Goal: Go to known website: Go to known website

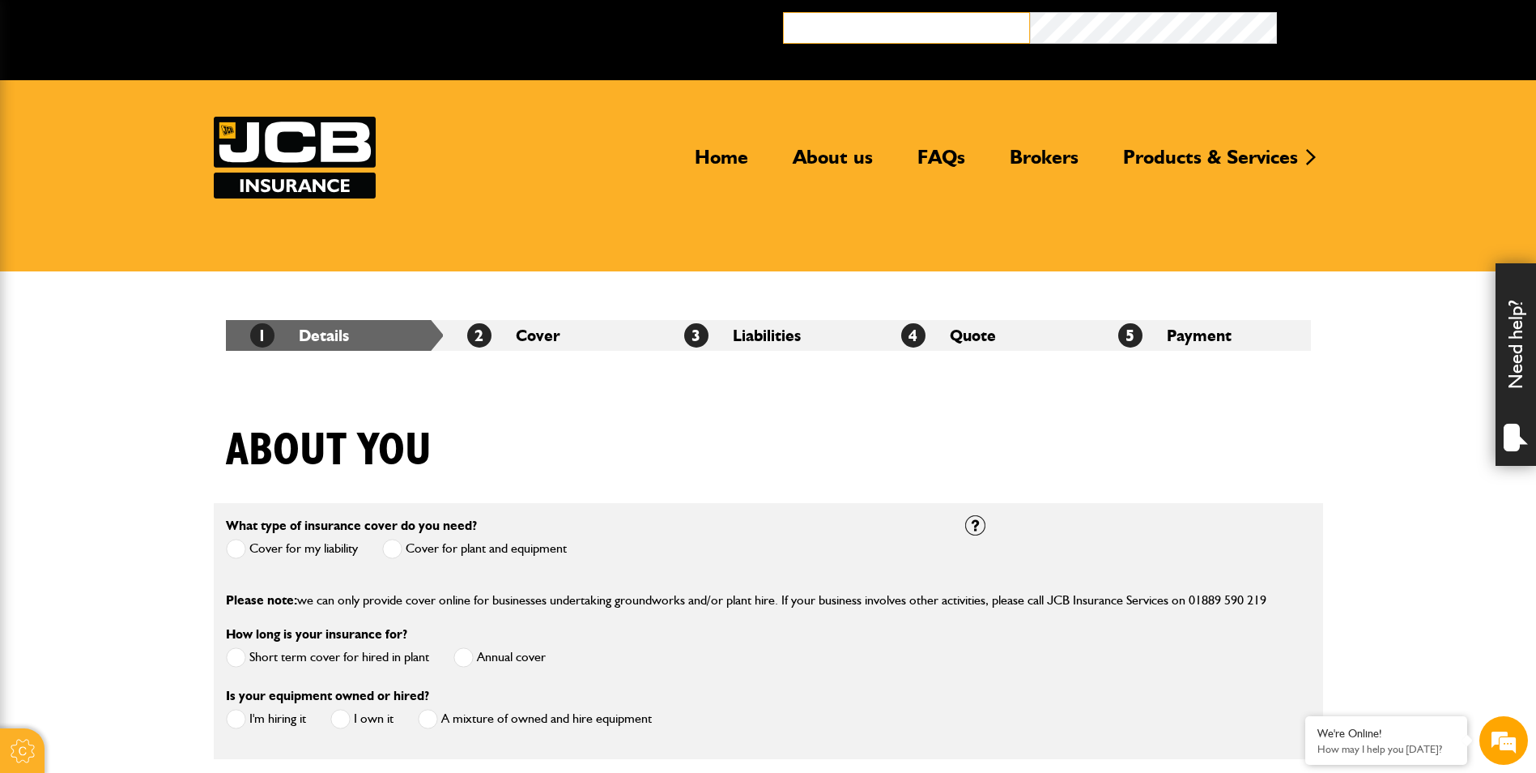
type input "**********"
click at [756, 28] on button "Broker Login" at bounding box center [1400, 24] width 247 height 25
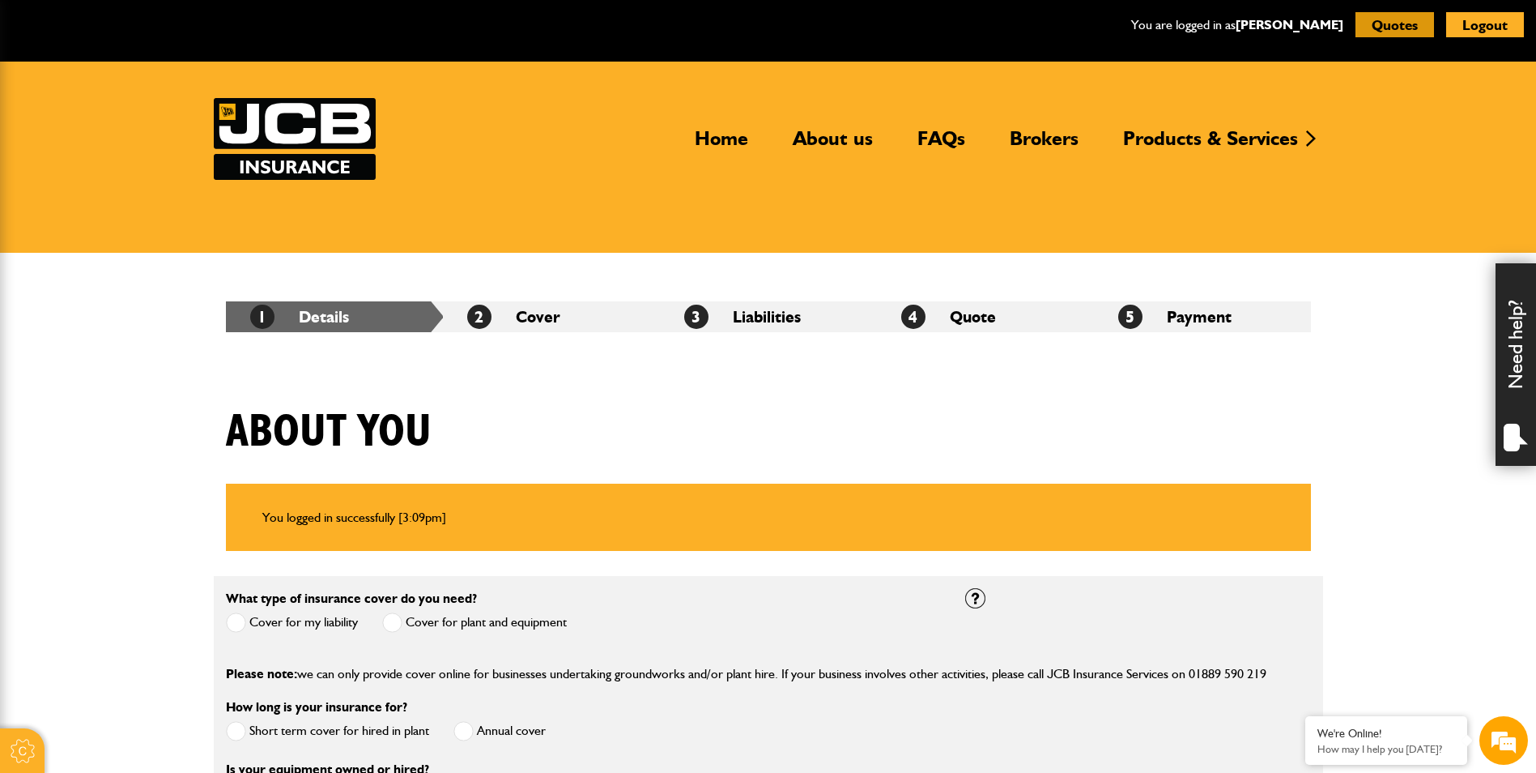
click at [1410, 22] on button "Quotes" at bounding box center [1395, 24] width 79 height 25
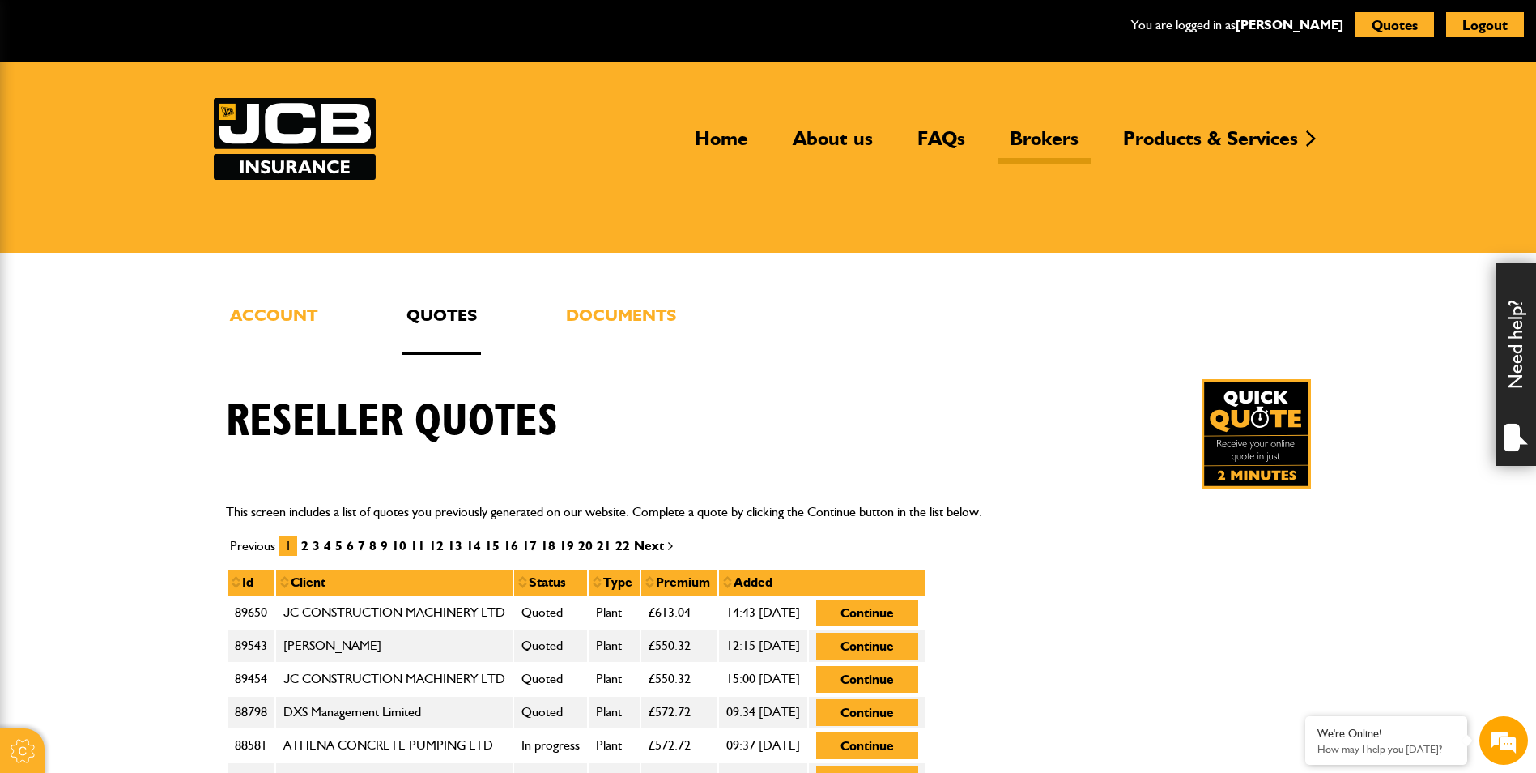
click at [1044, 138] on link "Brokers" at bounding box center [1044, 144] width 93 height 37
